Goal: Task Accomplishment & Management: Use online tool/utility

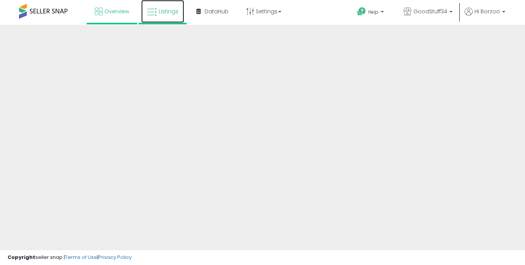
click at [149, 15] on icon at bounding box center [152, 12] width 10 height 10
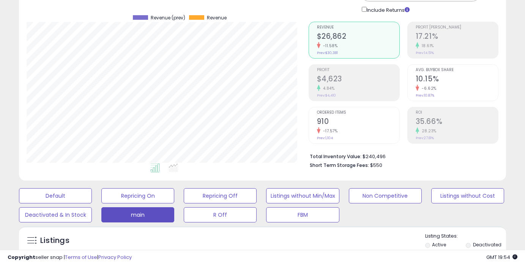
scroll to position [199, 0]
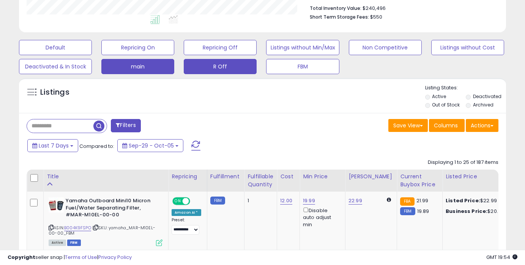
click at [212, 68] on button "R Off" at bounding box center [220, 66] width 73 height 15
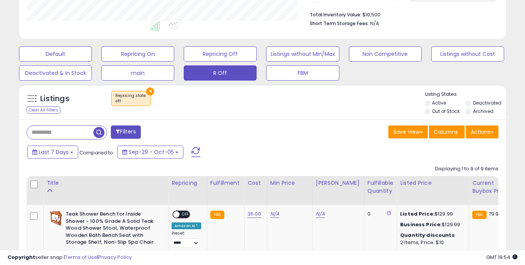
scroll to position [62, 0]
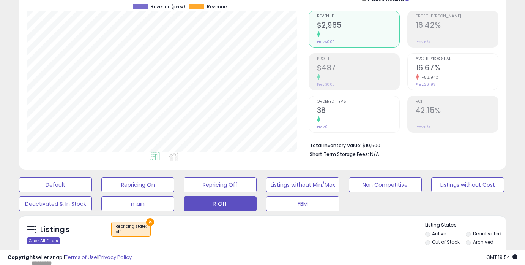
click at [48, 240] on div "Clear All Filters" at bounding box center [44, 240] width 34 height 7
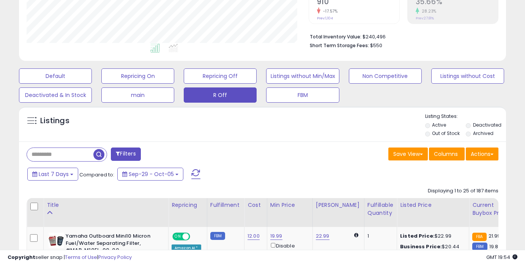
scroll to position [156, 282]
click at [62, 152] on input "text" at bounding box center [61, 154] width 68 height 13
paste input "**********"
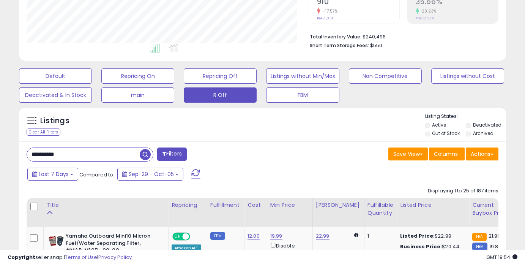
type input "**********"
drag, startPoint x: 144, startPoint y: 154, endPoint x: 210, endPoint y: 134, distance: 68.6
click at [145, 154] on span "button" at bounding box center [145, 154] width 11 height 11
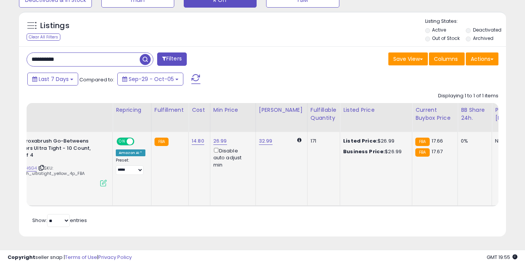
scroll to position [0, 0]
